Goal: Navigation & Orientation: Understand site structure

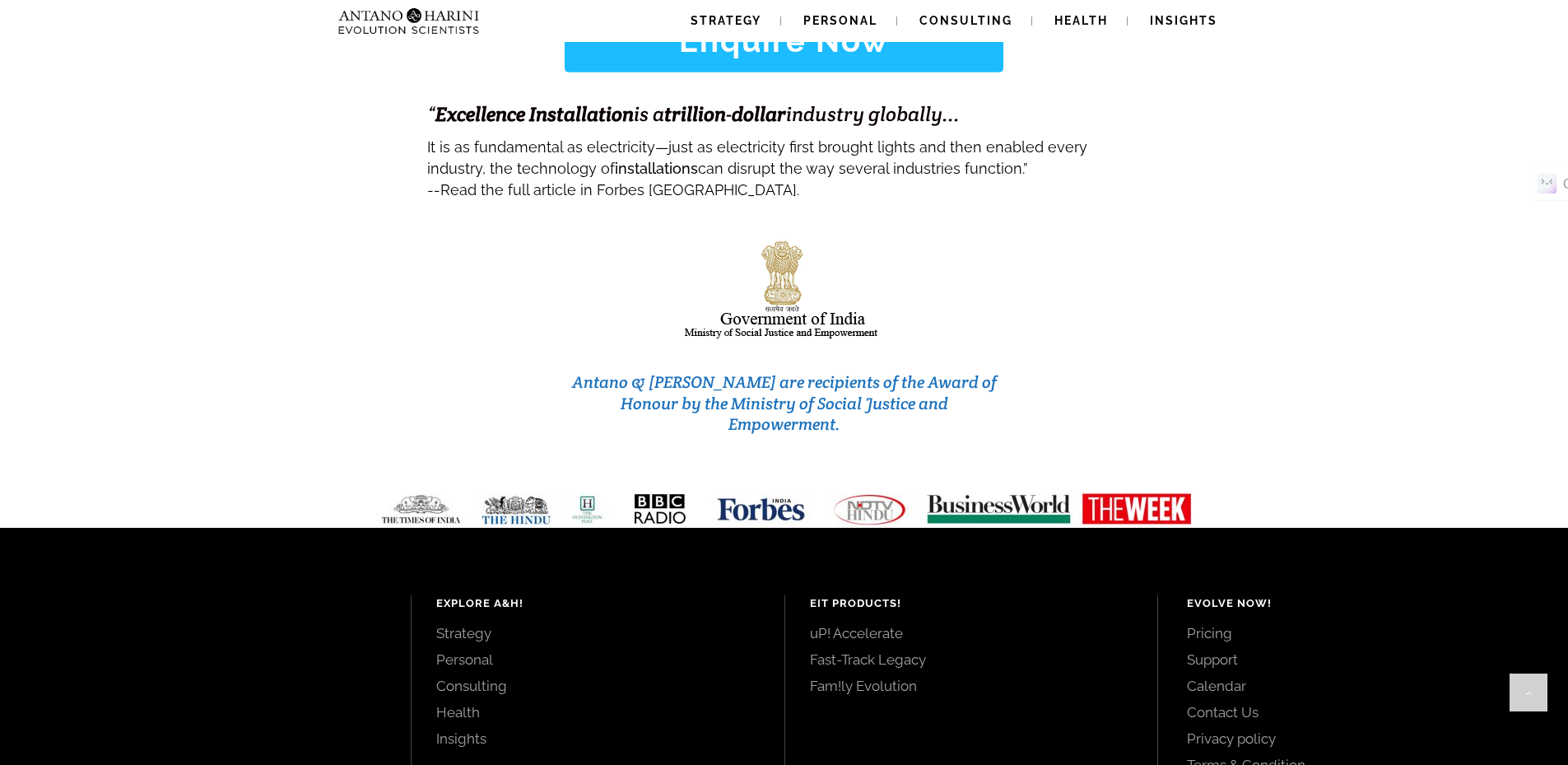
scroll to position [6918, 0]
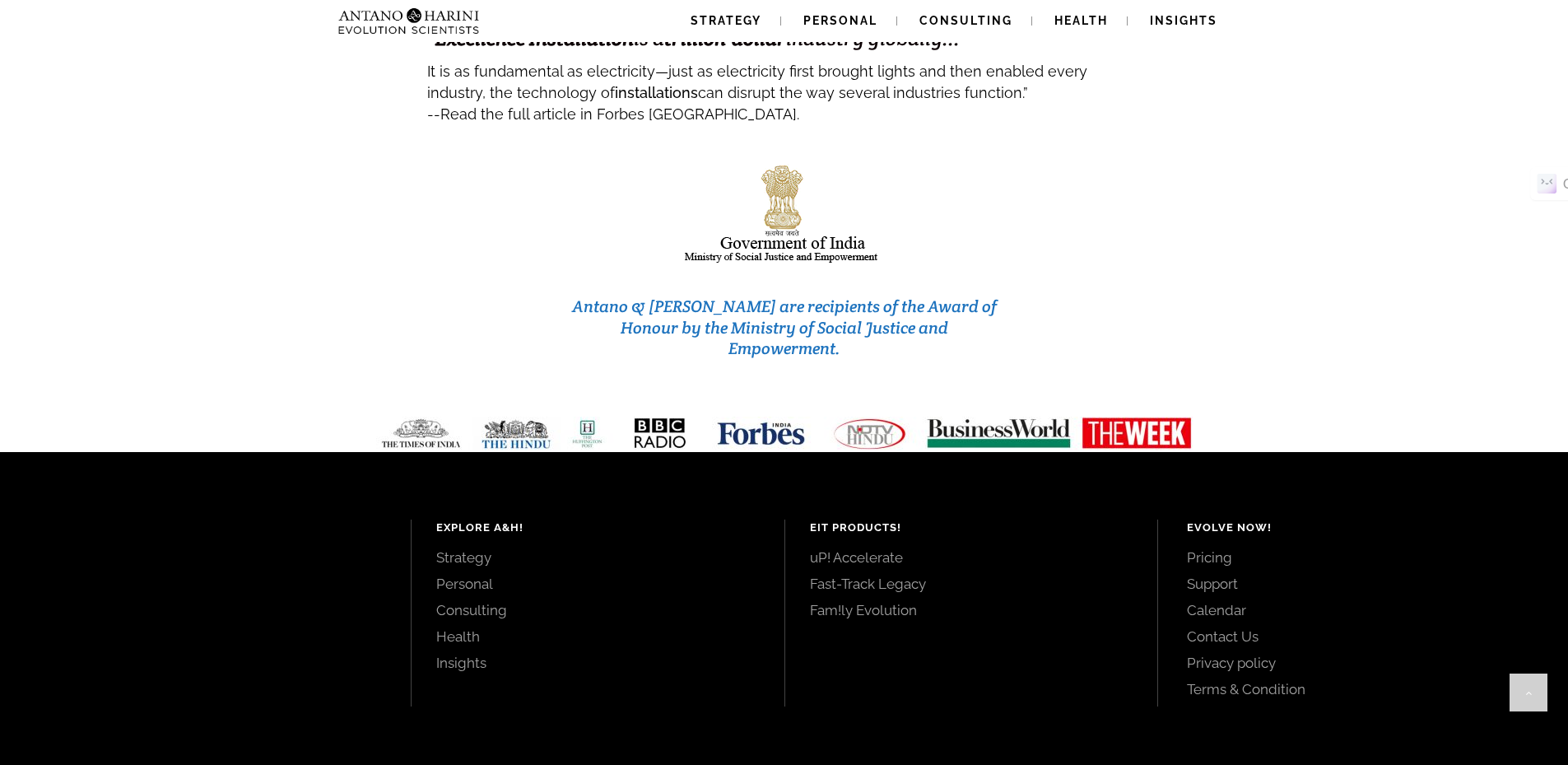
click at [1215, 549] on link "Pricing" at bounding box center [1360, 557] width 344 height 19
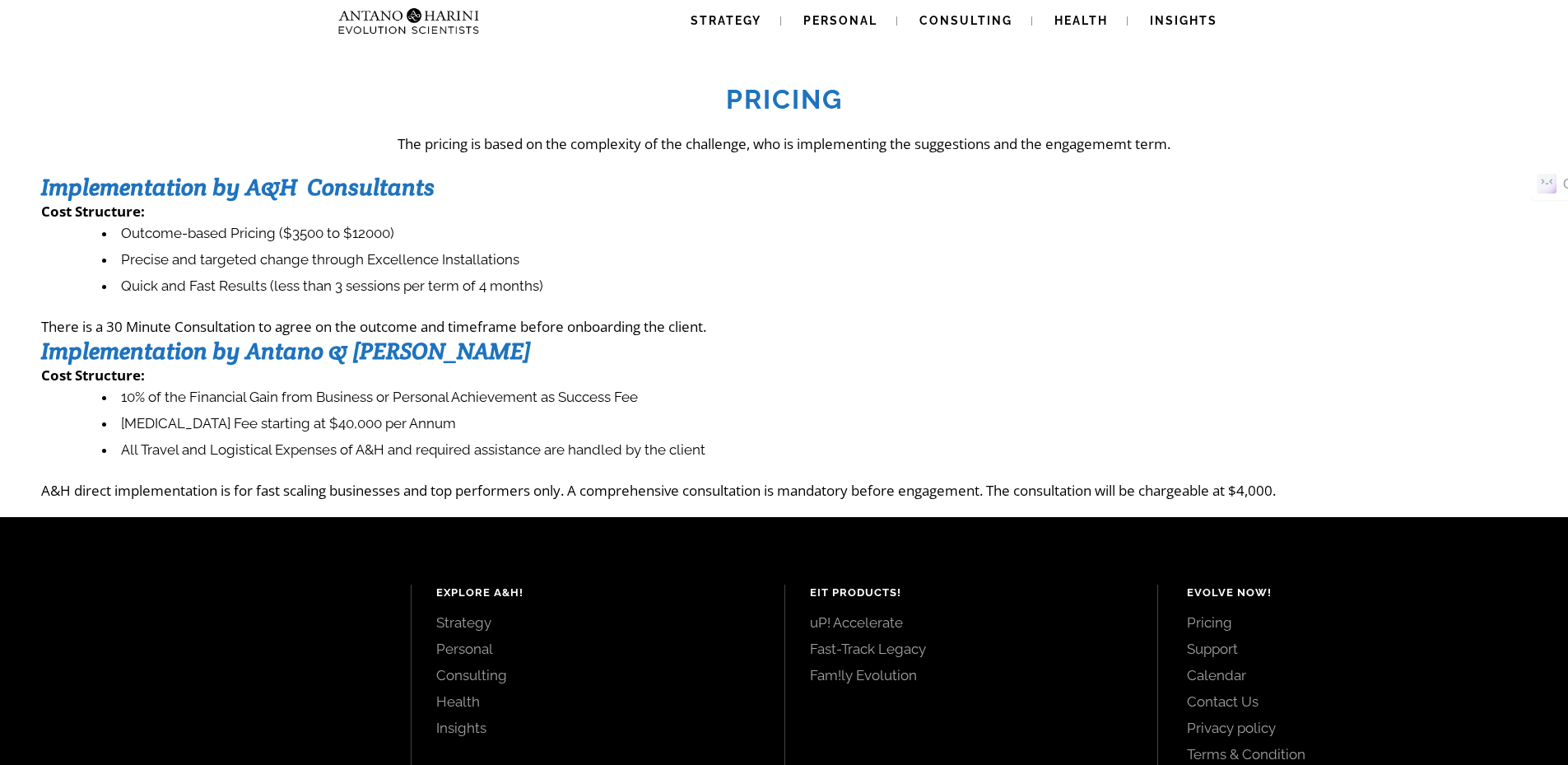
click at [687, 410] on li "10% of the Financial Gain from Business or Personal Achievement as Success Fee" at bounding box center [815, 398] width 1425 height 27
click at [450, 420] on li "[MEDICAL_DATA] Fee starting at $40,000 per Annum" at bounding box center [815, 424] width 1425 height 27
click at [599, 433] on li "Retainer Fee starting at $40,000 per Annum" at bounding box center [815, 424] width 1425 height 27
click at [1089, 19] on span "Health" at bounding box center [1081, 20] width 54 height 13
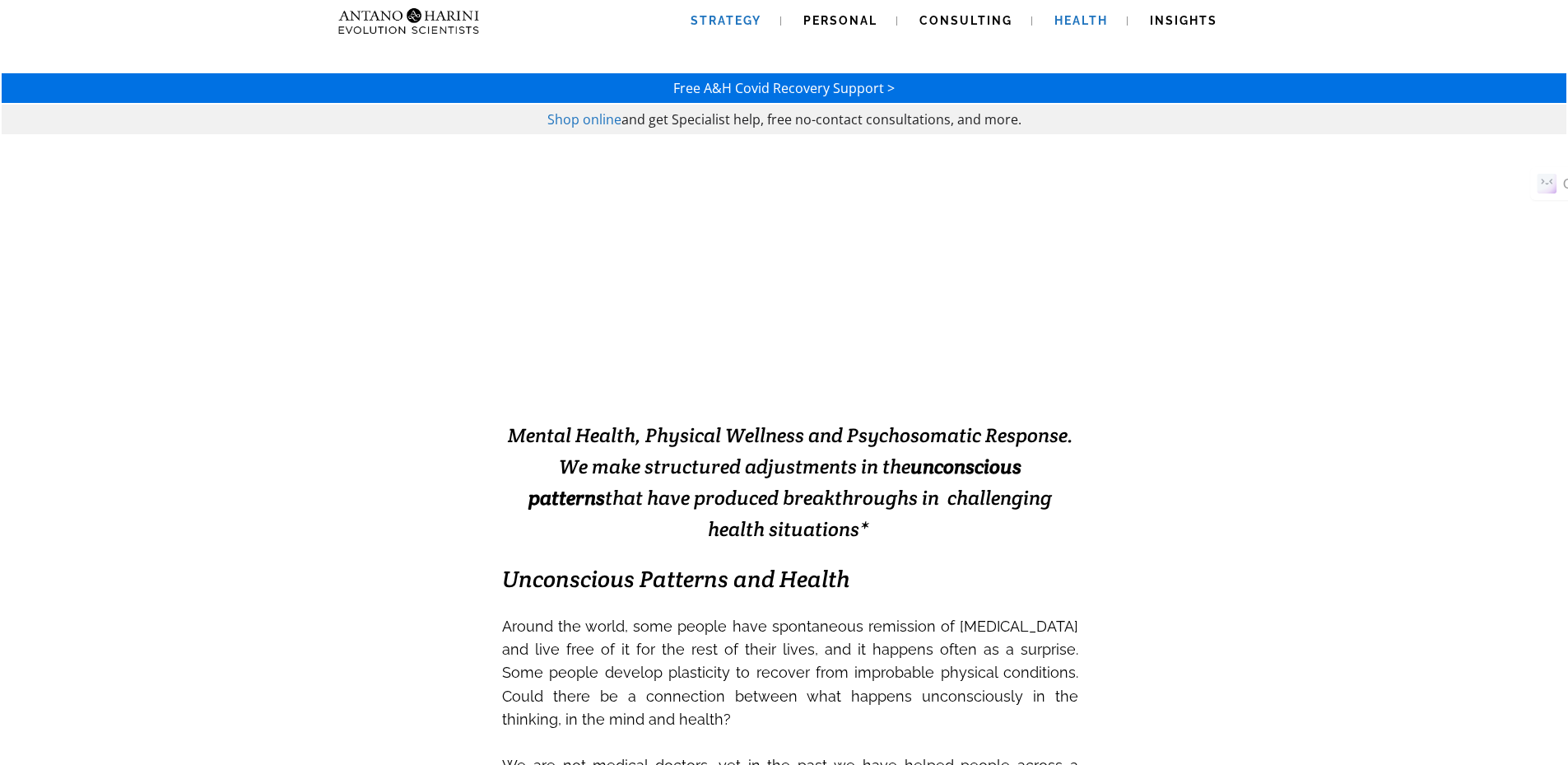
click at [744, 19] on span "Strategy" at bounding box center [726, 20] width 71 height 13
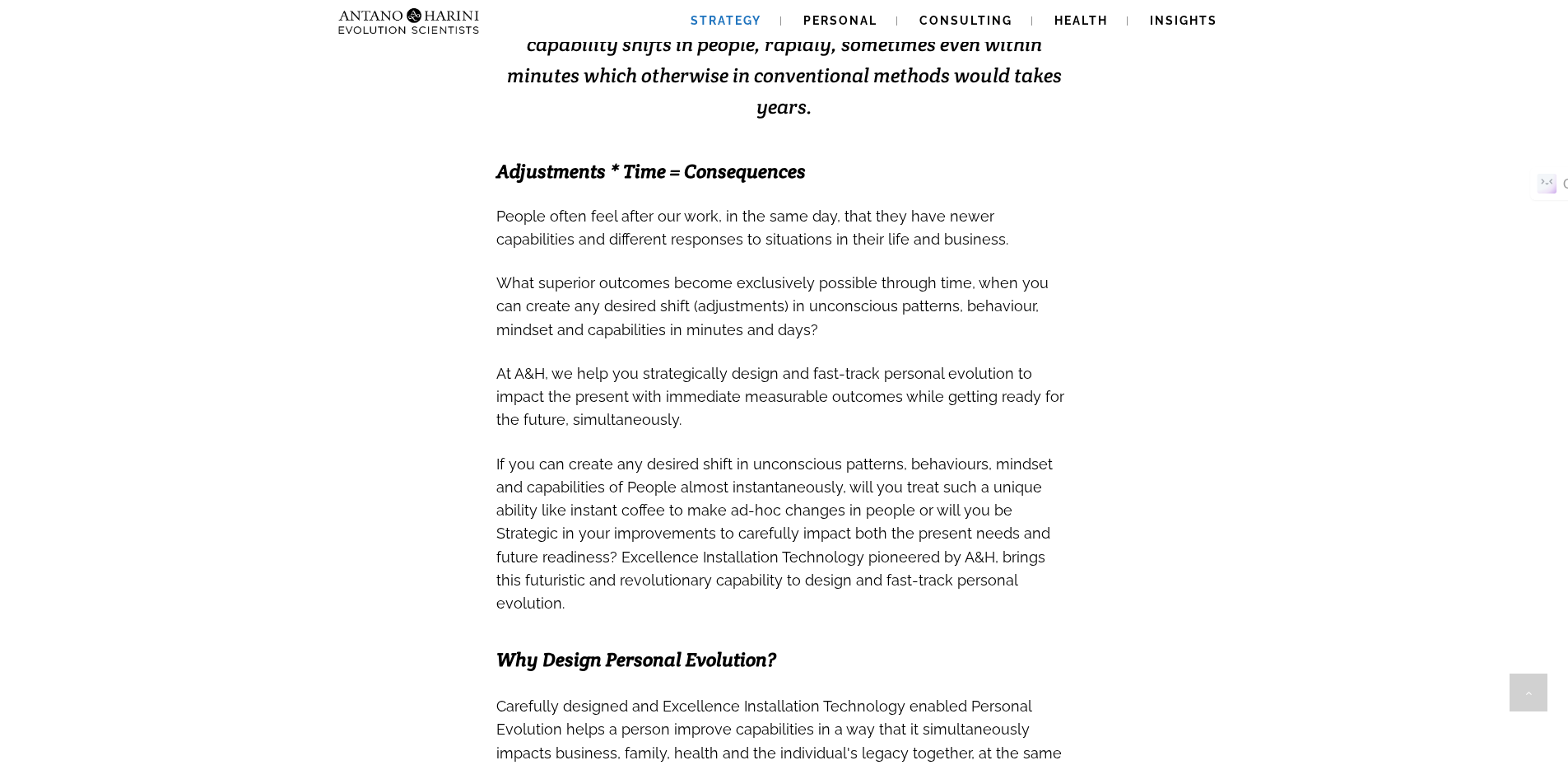
scroll to position [477, 0]
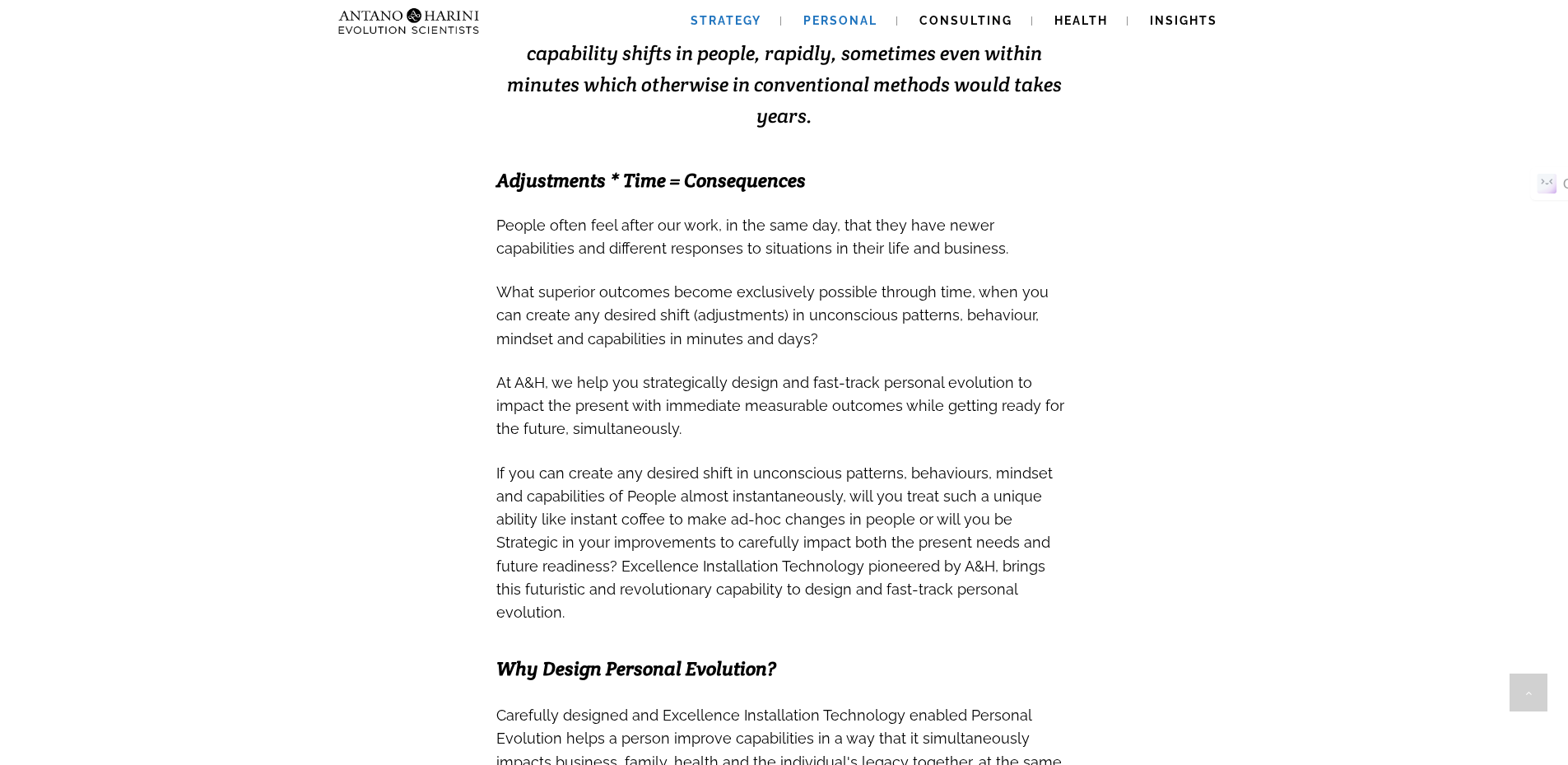
click at [854, 27] on span "Personal" at bounding box center [841, 20] width 74 height 13
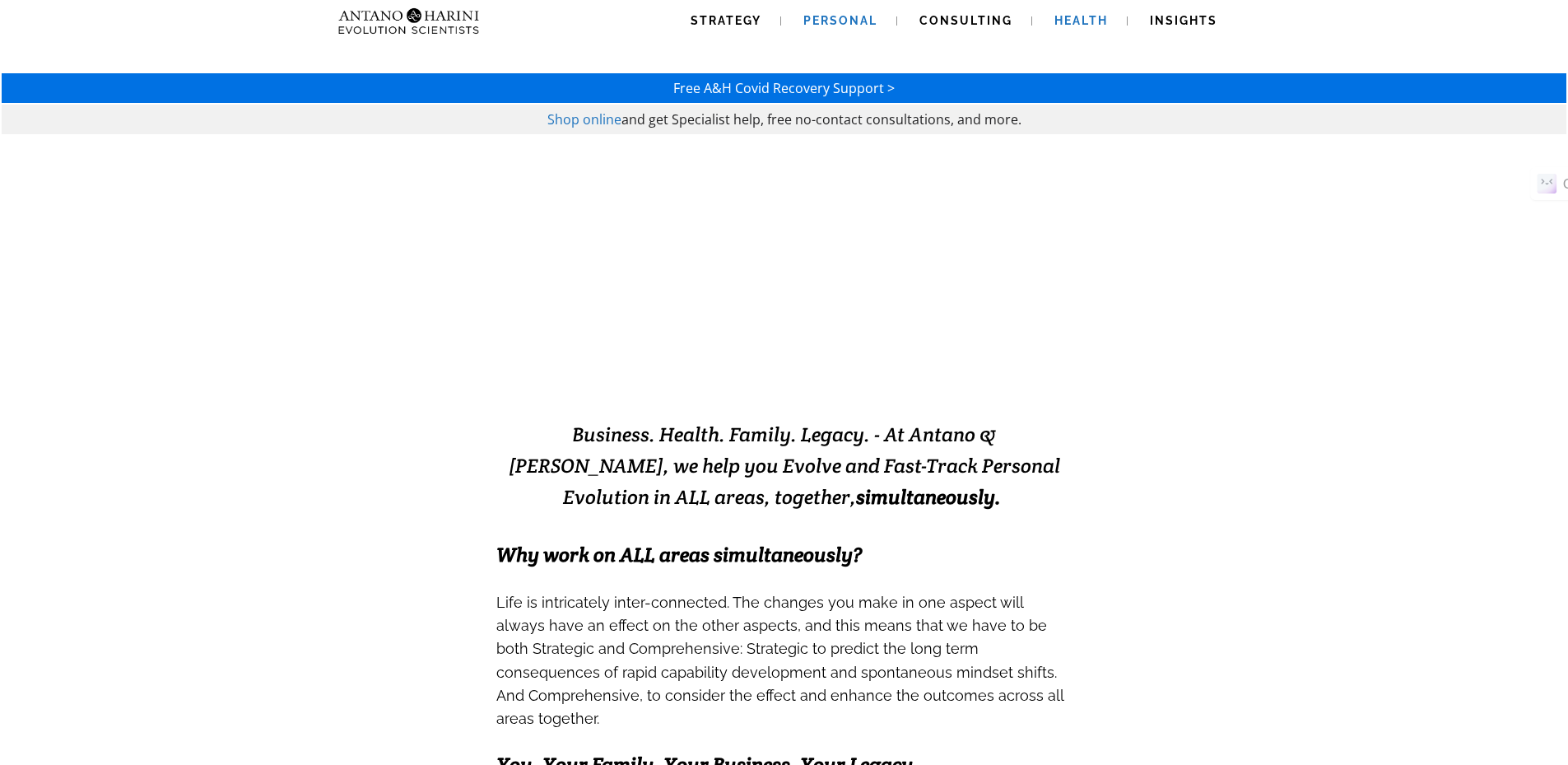
click at [1074, 24] on span "Health" at bounding box center [1081, 20] width 54 height 13
